Goal: Obtain resource: Download file/media

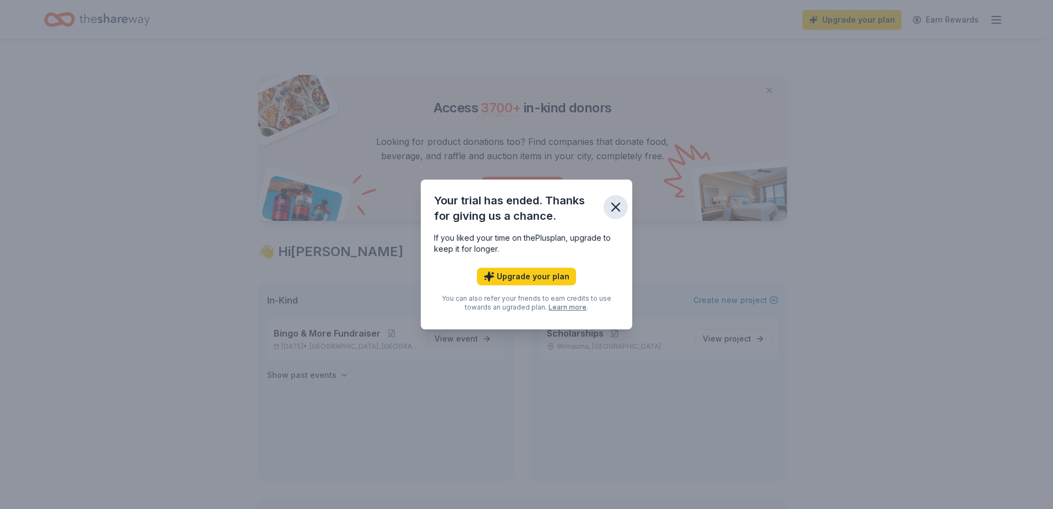
click at [617, 203] on icon "button" at bounding box center [615, 206] width 15 height 15
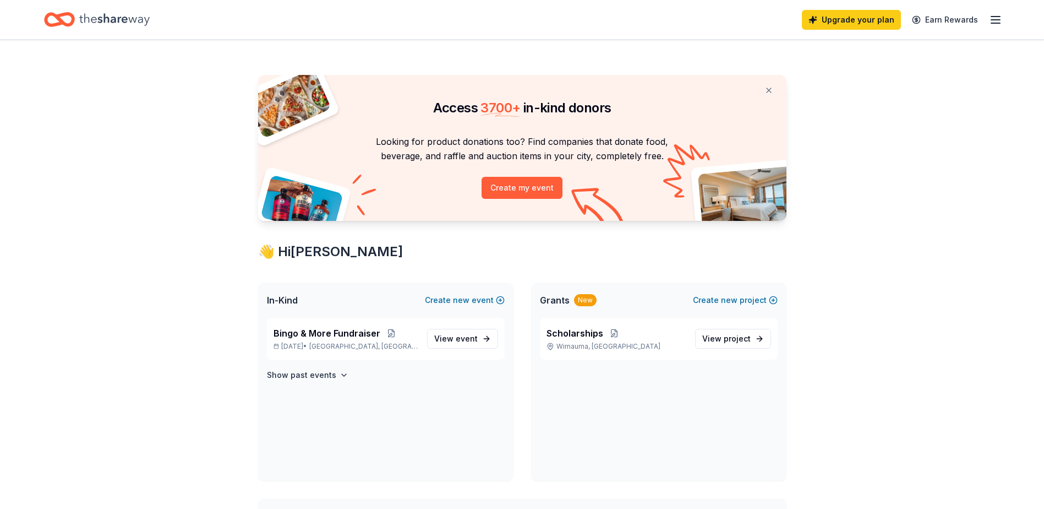
click at [1001, 18] on icon "button" at bounding box center [995, 19] width 13 height 13
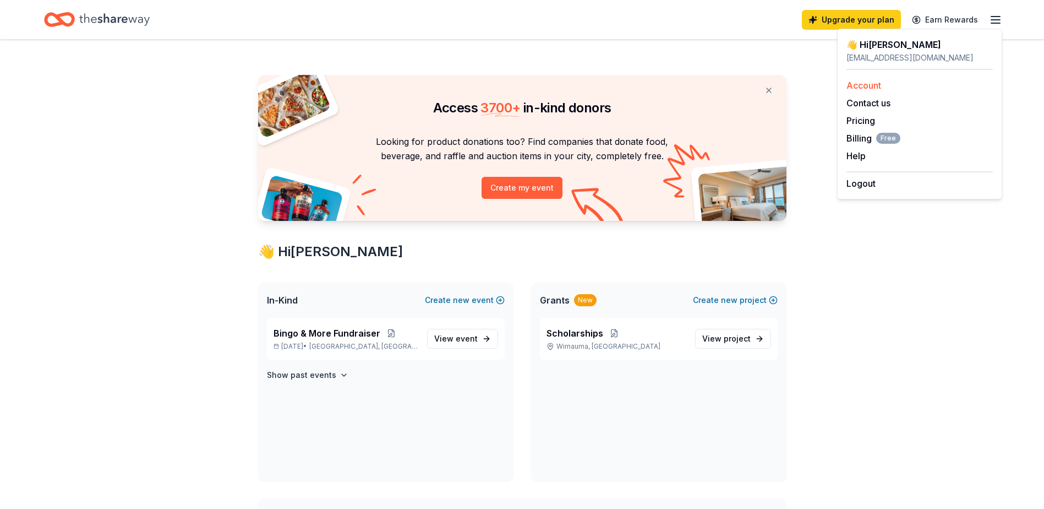
click at [876, 85] on link "Account" at bounding box center [864, 85] width 35 height 11
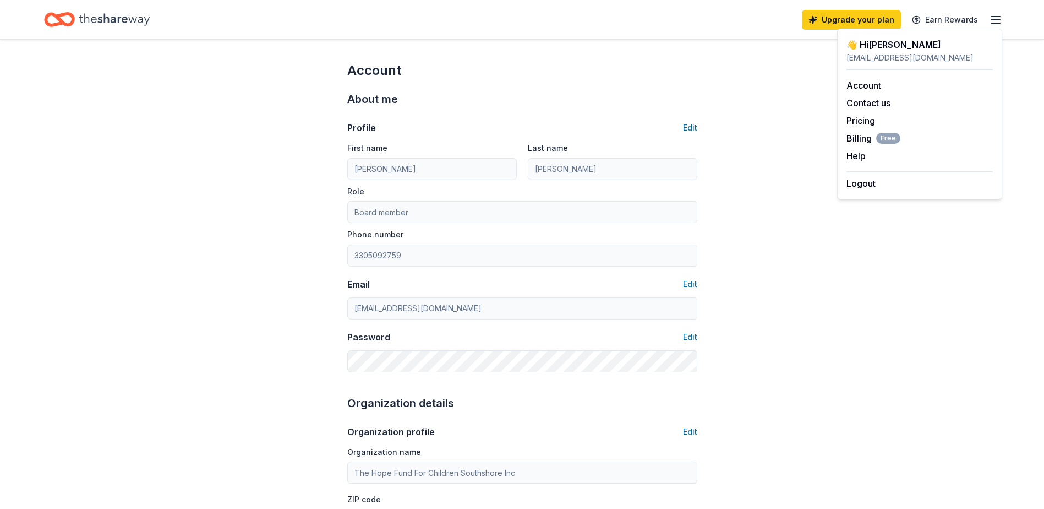
click at [995, 17] on line "button" at bounding box center [995, 17] width 9 height 0
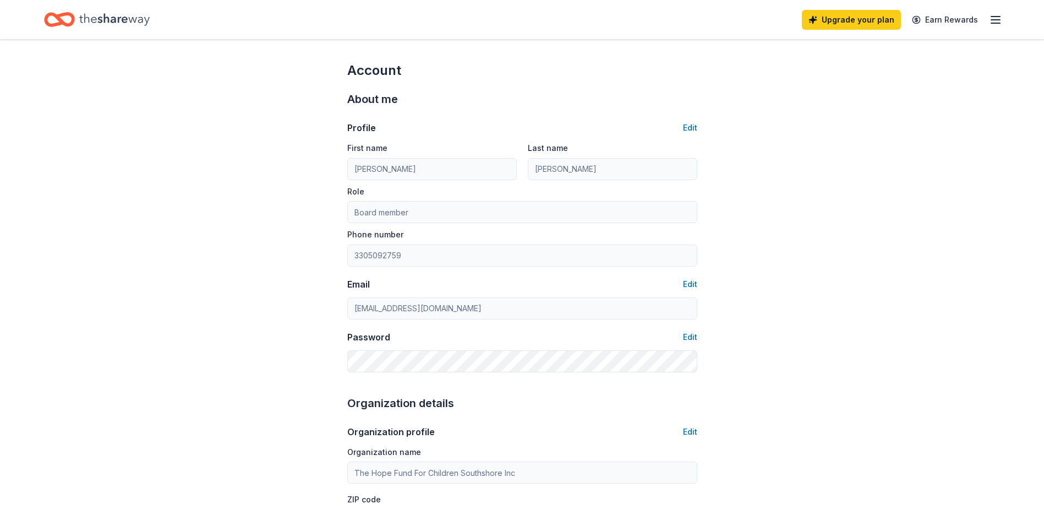
click at [995, 17] on line "button" at bounding box center [995, 17] width 9 height 0
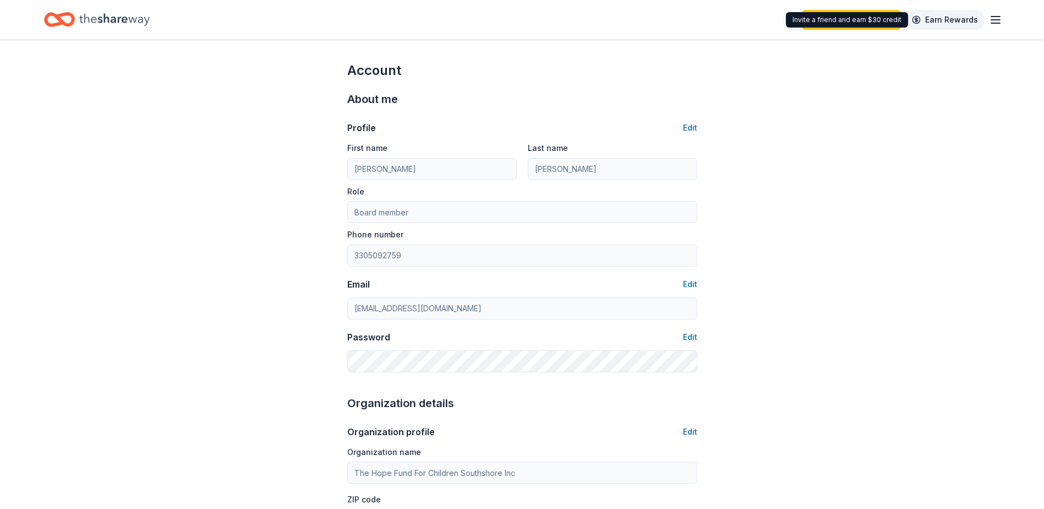
click at [950, 20] on link "Earn Rewards" at bounding box center [945, 20] width 79 height 20
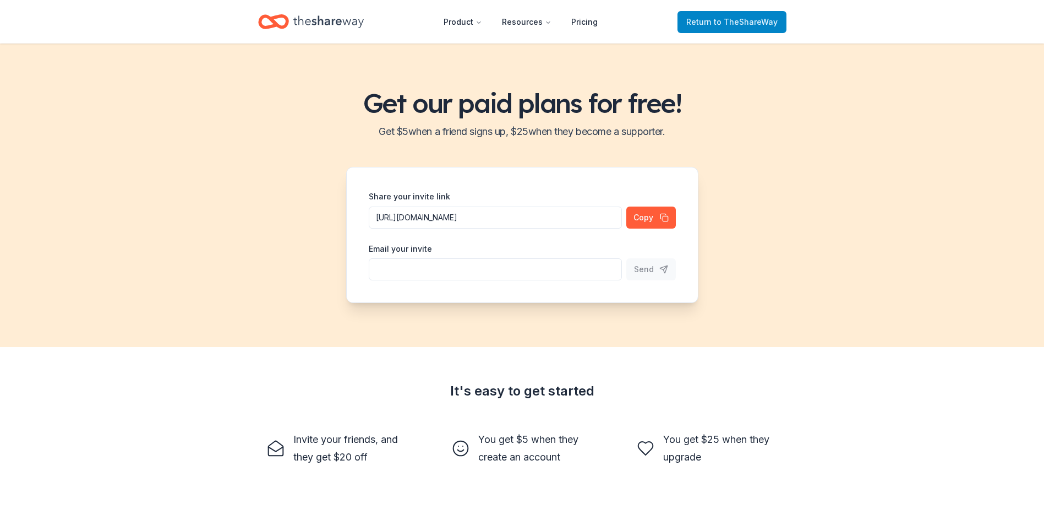
click at [771, 25] on span "to TheShareWay" at bounding box center [746, 21] width 64 height 9
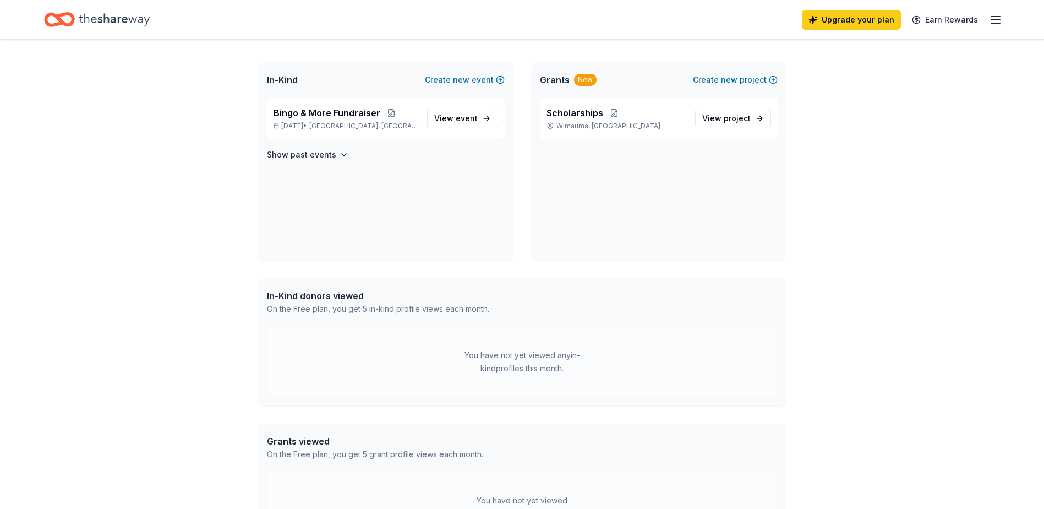
scroll to position [47, 0]
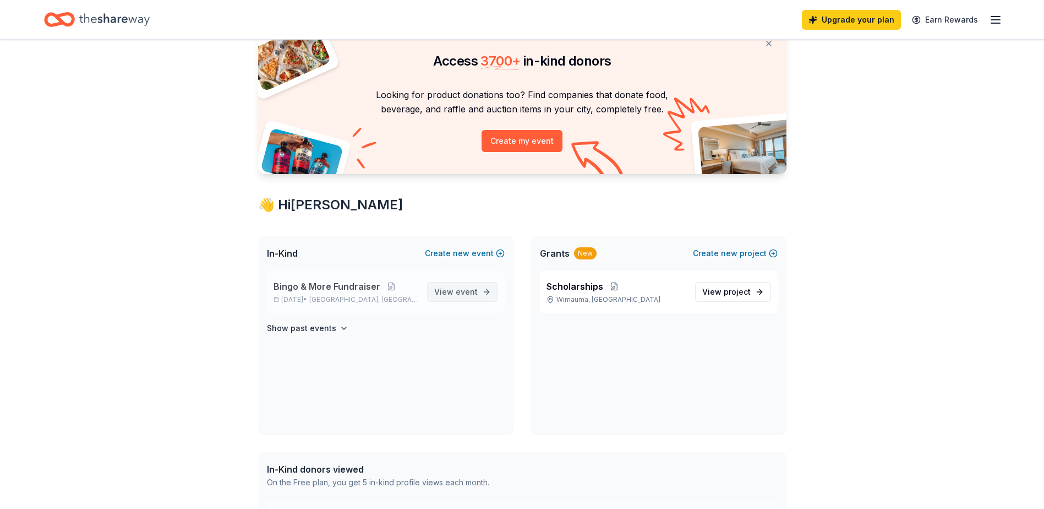
click at [453, 292] on span "View event" at bounding box center [455, 291] width 43 height 13
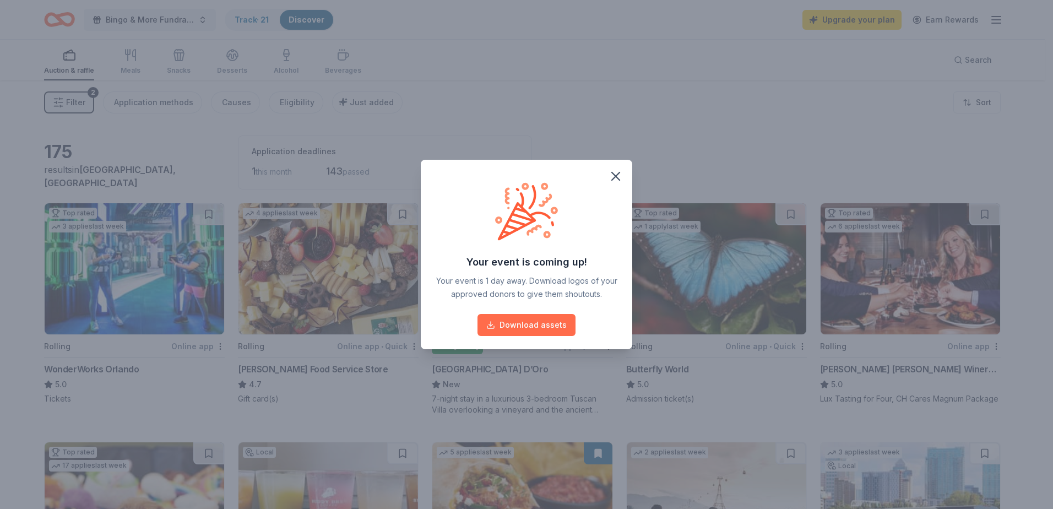
click at [553, 326] on button "Download assets" at bounding box center [526, 325] width 98 height 22
click at [618, 174] on icon "button" at bounding box center [616, 176] width 8 height 8
